Goal: Task Accomplishment & Management: Use online tool/utility

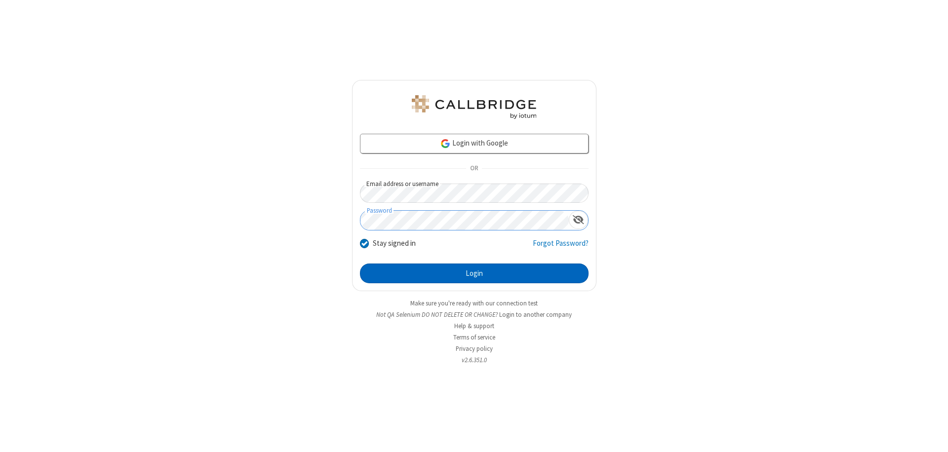
click at [474, 273] on button "Login" at bounding box center [474, 274] width 229 height 20
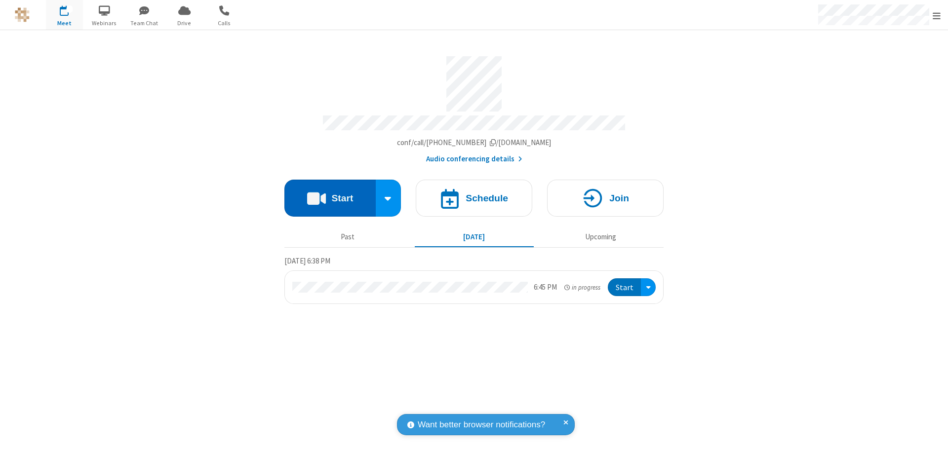
click at [330, 193] on button "Start" at bounding box center [329, 198] width 91 height 37
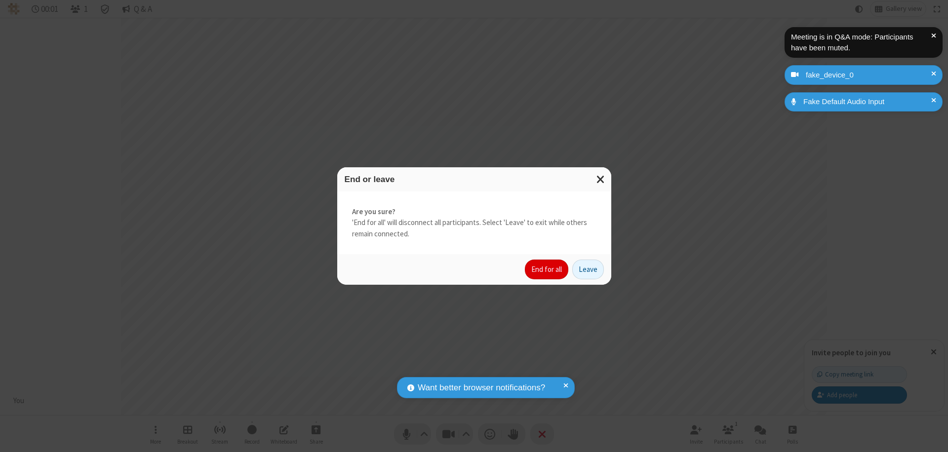
click at [547, 269] on button "End for all" at bounding box center [546, 270] width 43 height 20
